Goal: Information Seeking & Learning: Find specific fact

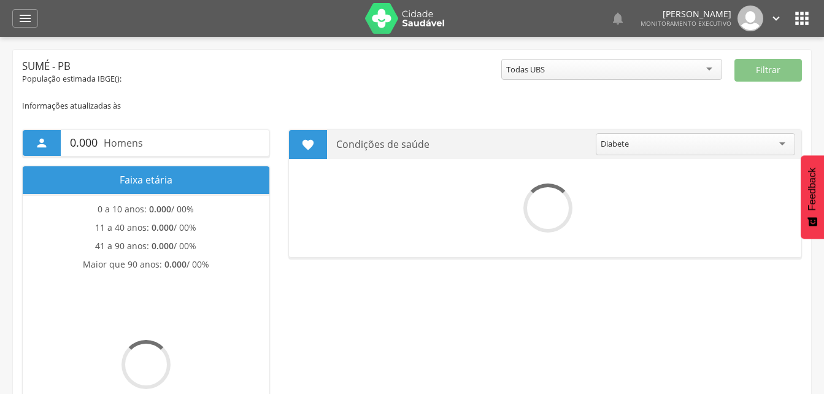
click at [24, 18] on icon "" at bounding box center [25, 18] width 15 height 15
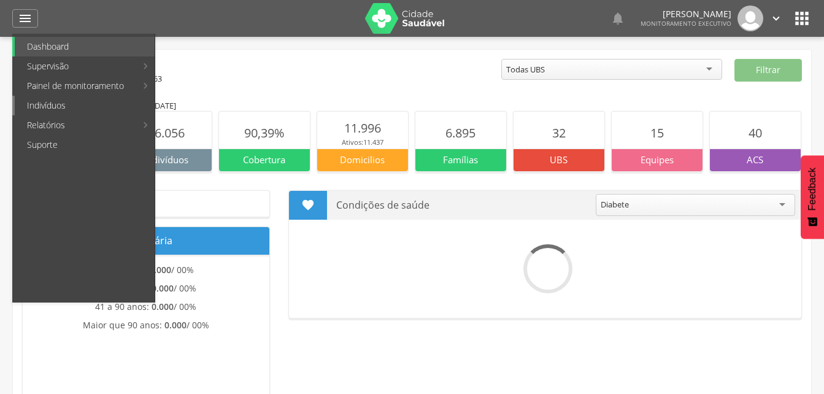
click at [54, 103] on link "Indivíduos" at bounding box center [85, 106] width 140 height 20
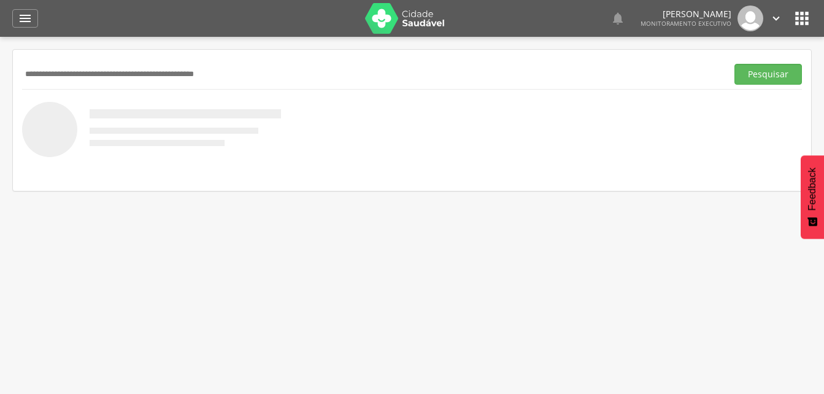
click at [65, 77] on input "text" at bounding box center [372, 74] width 700 height 21
click at [748, 78] on button "Pesquisar" at bounding box center [769, 74] width 68 height 21
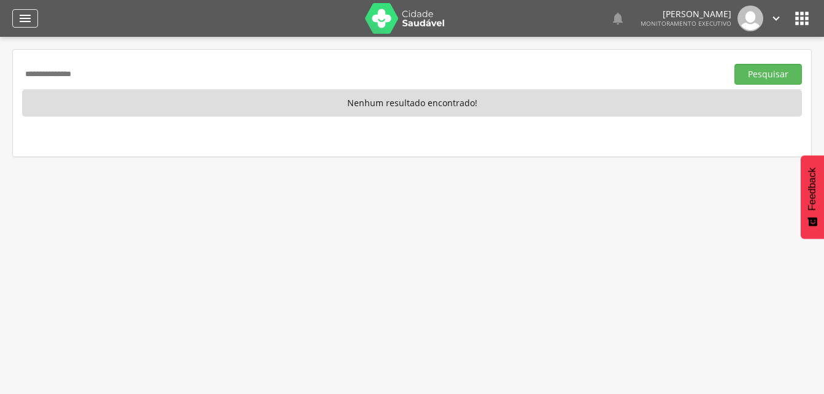
click at [22, 13] on icon "" at bounding box center [25, 18] width 15 height 15
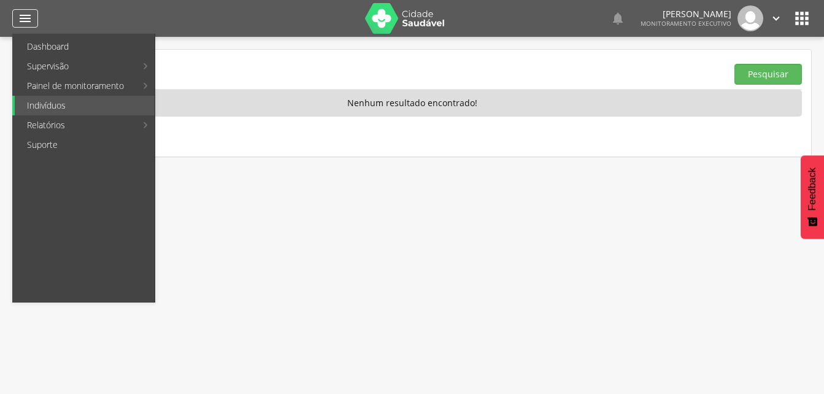
click at [22, 23] on icon "" at bounding box center [25, 18] width 15 height 15
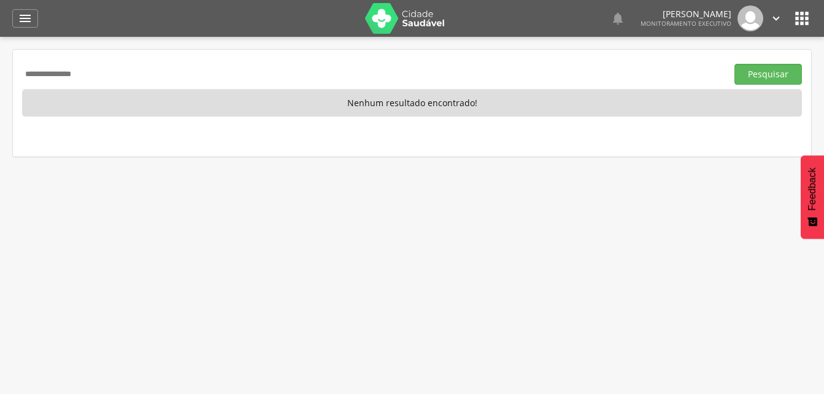
click at [110, 73] on input "**********" at bounding box center [372, 74] width 700 height 21
type input "*"
type input "**********"
click at [735, 64] on button "Pesquisar" at bounding box center [769, 74] width 68 height 21
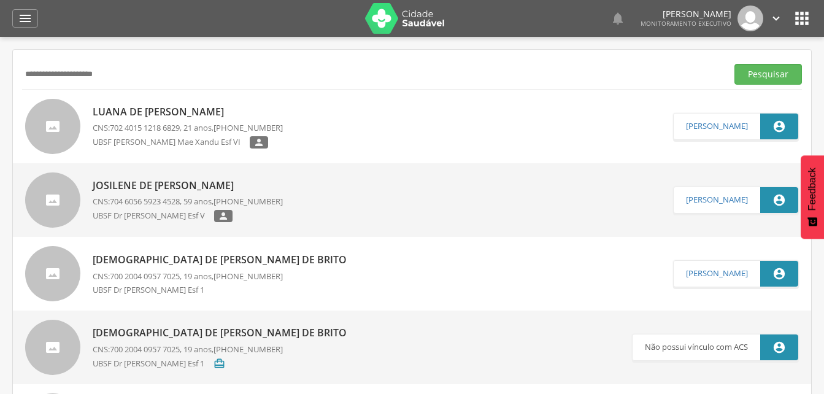
click at [185, 110] on p "Luana de [PERSON_NAME]" at bounding box center [188, 112] width 190 height 14
type input "**********"
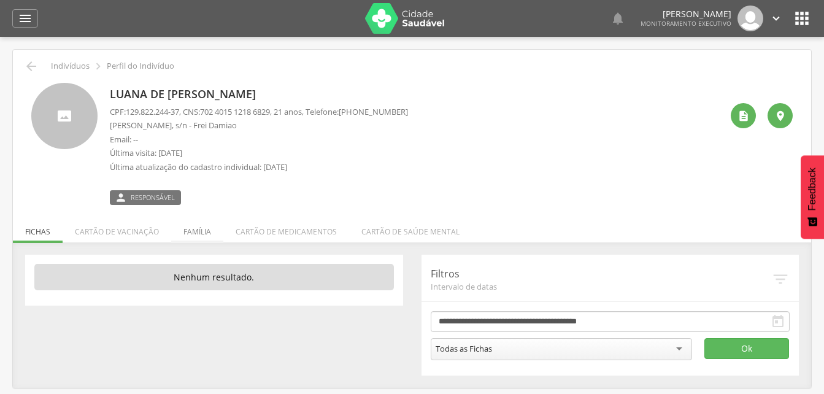
click at [197, 230] on li "Família" at bounding box center [197, 228] width 52 height 29
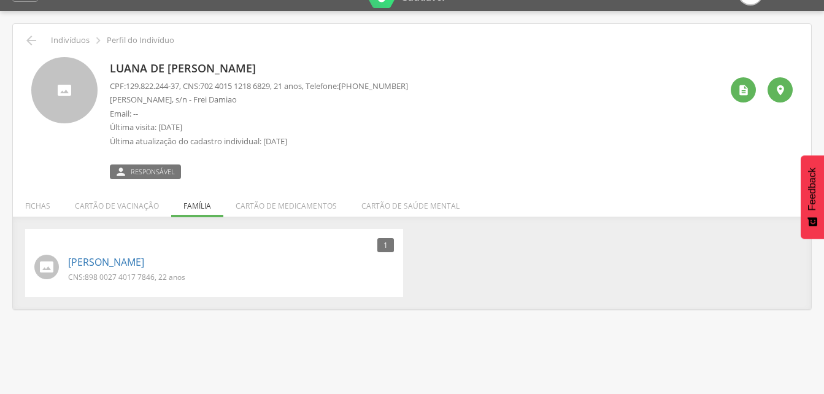
scroll to position [37, 0]
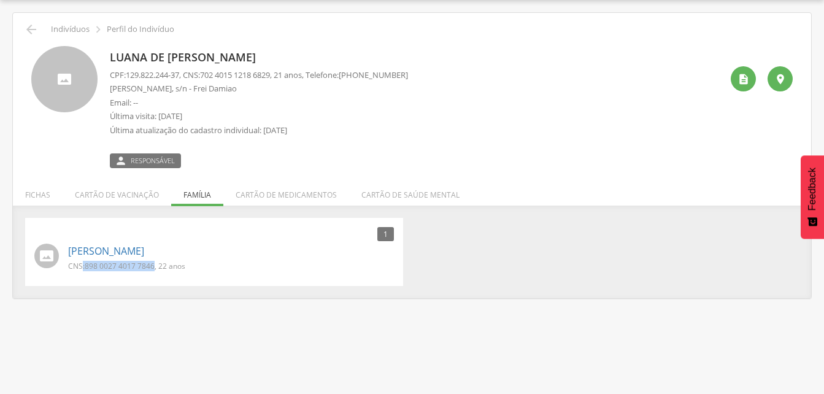
drag, startPoint x: 153, startPoint y: 265, endPoint x: 82, endPoint y: 263, distance: 71.2
click at [82, 263] on p "CNS: 898 0027 4017 7846 , 22 anos" at bounding box center [126, 266] width 117 height 10
drag, startPoint x: 82, startPoint y: 263, endPoint x: 100, endPoint y: 265, distance: 17.9
click at [100, 265] on span "898 0027 4017 7846" at bounding box center [120, 266] width 70 height 10
drag, startPoint x: 86, startPoint y: 264, endPoint x: 154, endPoint y: 268, distance: 68.2
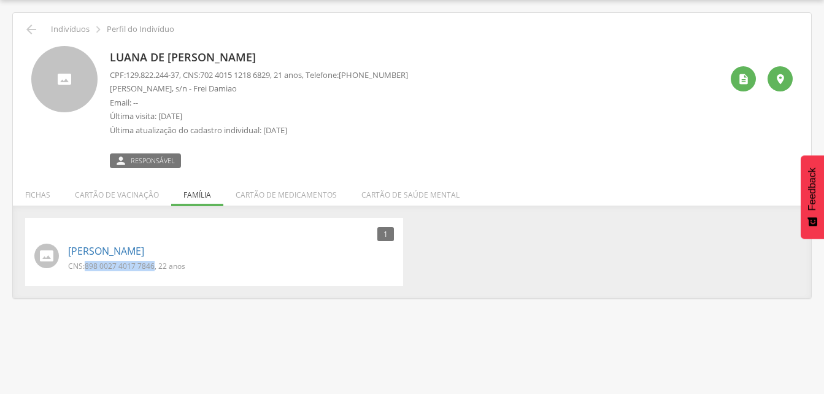
click at [154, 268] on p "CNS: 898 0027 4017 7846 , 22 anos" at bounding box center [126, 266] width 117 height 10
drag, startPoint x: 154, startPoint y: 268, endPoint x: 141, endPoint y: 265, distance: 13.8
copy p "898 0027 4017 7846"
click at [191, 257] on p "[PERSON_NAME]" at bounding box center [231, 251] width 326 height 14
click at [104, 250] on link "[PERSON_NAME]" at bounding box center [106, 251] width 76 height 14
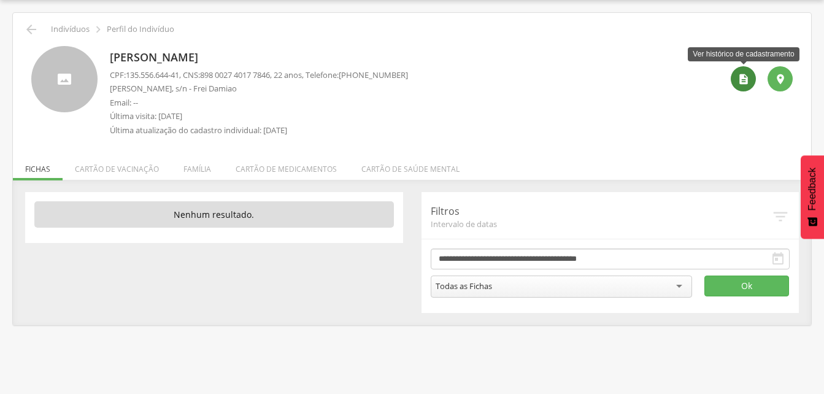
click at [743, 81] on icon "" at bounding box center [744, 79] width 12 height 12
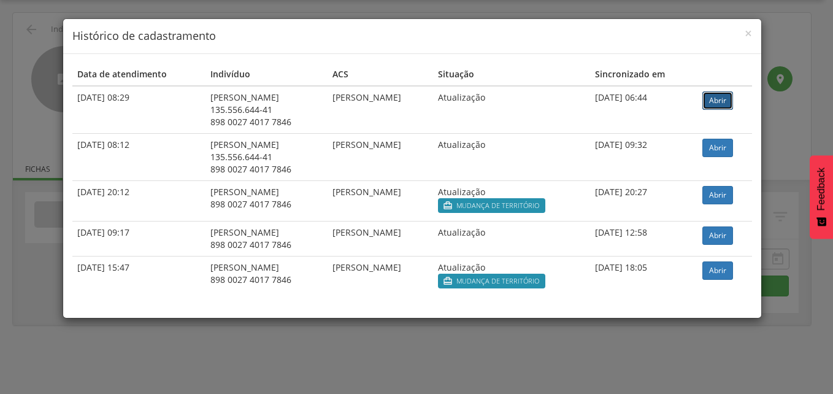
click at [722, 101] on link "Abrir" at bounding box center [718, 100] width 31 height 18
click at [748, 29] on span "×" at bounding box center [748, 33] width 7 height 17
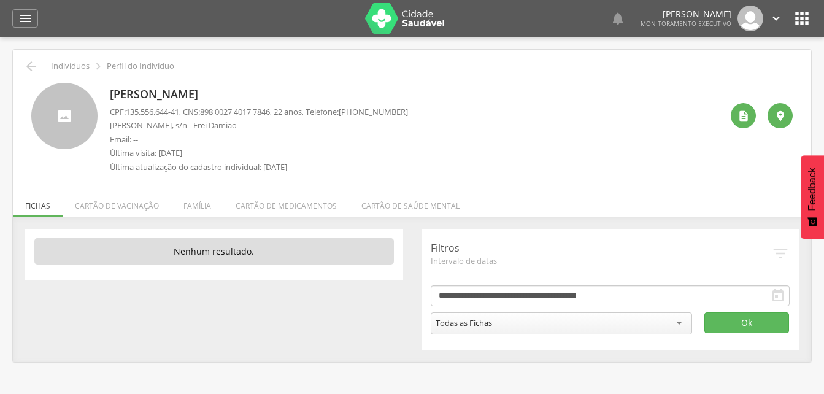
click at [366, 88] on p "[PERSON_NAME]" at bounding box center [259, 95] width 298 height 16
click at [362, 93] on p "[PERSON_NAME]" at bounding box center [259, 95] width 298 height 16
click at [539, 150] on div "[PERSON_NAME] CPF: 135.556.644-41 , CNS: [PHONE_NUMBER] , 22 anos, Telefone: [P…" at bounding box center [416, 131] width 612 height 96
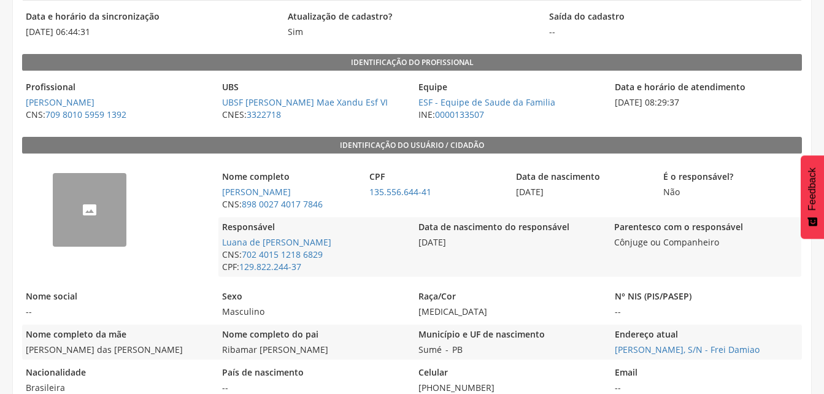
scroll to position [140, 0]
